Goal: Task Accomplishment & Management: Use online tool/utility

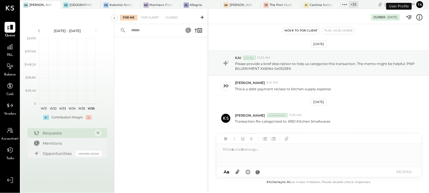
scroll to position [12, 0]
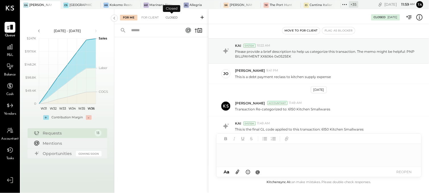
click at [170, 18] on div "Closed" at bounding box center [172, 18] width 18 height 6
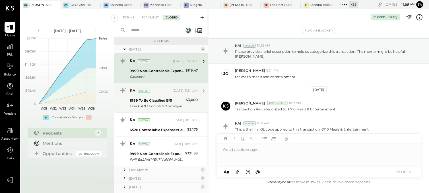
click at [164, 103] on div "1999 To Be Classified B/S" at bounding box center [157, 101] width 54 height 6
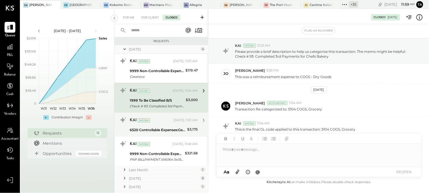
click at [157, 124] on div "KAI System [DATE], 11:51 AM" at bounding box center [164, 121] width 68 height 8
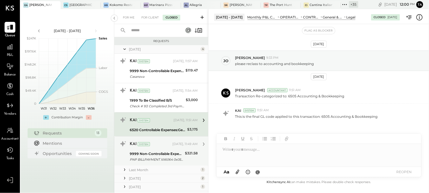
click at [158, 151] on div "9999 Non-Controllable Expenses:Other Income and Expenses:To Be Classified P&L" at bounding box center [156, 154] width 53 height 6
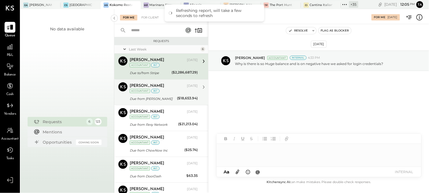
click at [174, 98] on div "Due from Zelle Deposit" at bounding box center [152, 99] width 45 height 6
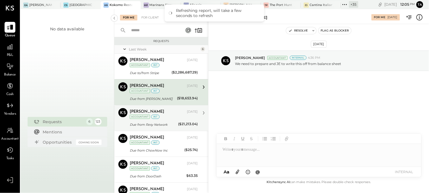
click at [171, 121] on div "Navin Jain Sep 02, 2025 Accountant int Due from Resy Network ($21,213.04) We ne…" at bounding box center [164, 118] width 68 height 20
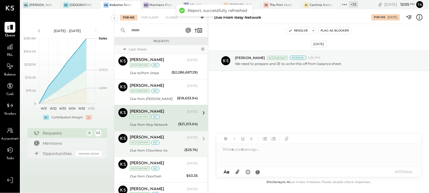
click at [174, 143] on div "Navin Jain Sep 02, 2025 Accountant int" at bounding box center [164, 140] width 68 height 12
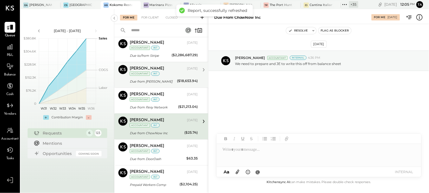
scroll to position [32, 0]
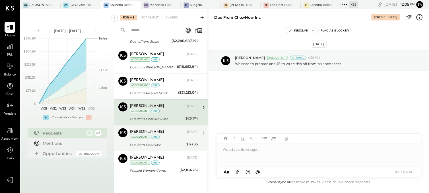
click at [169, 134] on div "[PERSON_NAME]" at bounding box center [158, 132] width 56 height 6
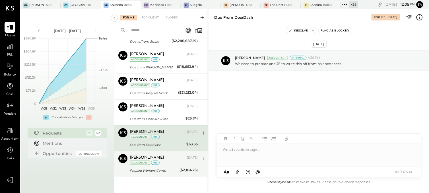
click at [171, 166] on div "Navin Jain Sep 02, 2025 Accountant int Prepaid Workers Comp ($2,104.25) Why is …" at bounding box center [164, 164] width 68 height 20
